Goal: Check status

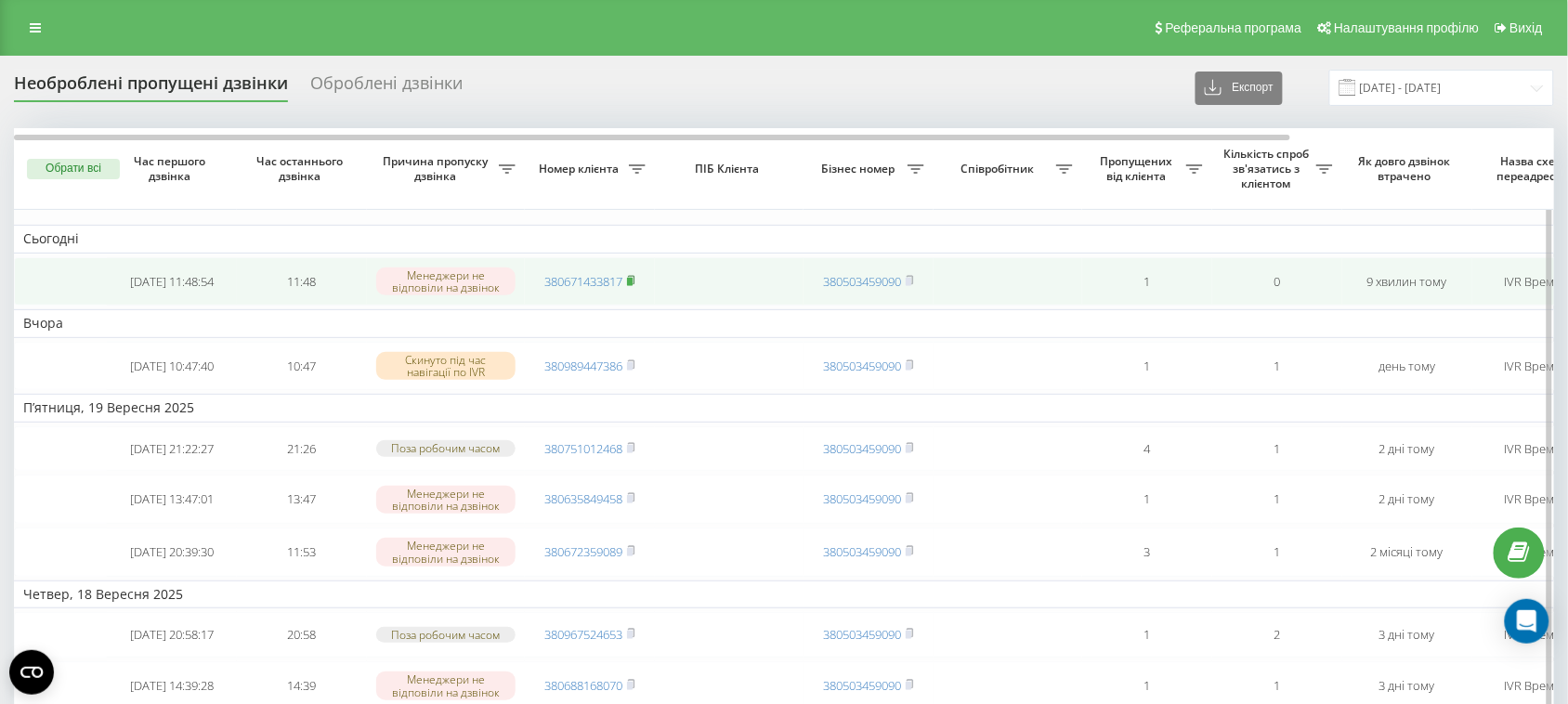
click at [633, 285] on rect at bounding box center [630, 282] width 6 height 9
